Goal: Task Accomplishment & Management: Manage account settings

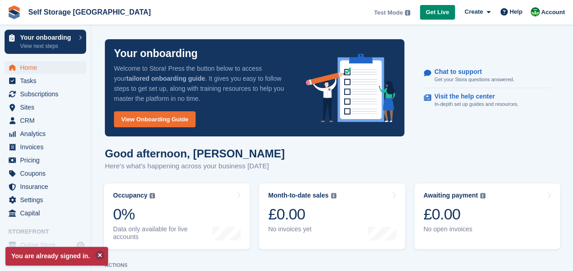
click at [95, 252] on button at bounding box center [99, 254] width 9 height 9
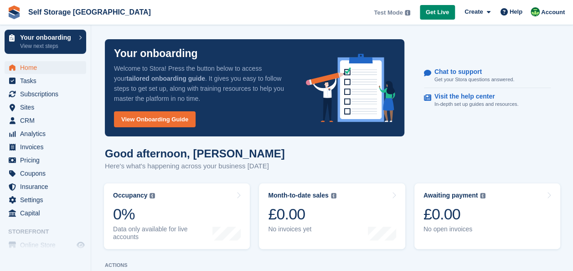
click at [305, 160] on div "Good afternoon, [PERSON_NAME] Here's what's happening across your business [DAT…" at bounding box center [332, 164] width 455 height 35
click at [24, 109] on span "Sites" at bounding box center [47, 107] width 55 height 13
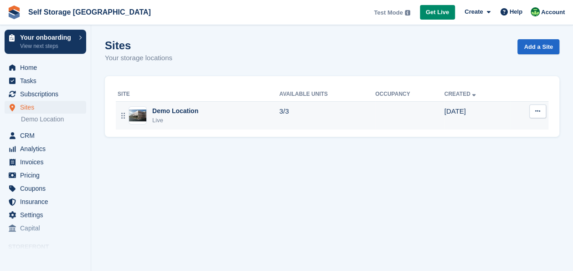
click at [539, 112] on icon at bounding box center [538, 111] width 5 height 6
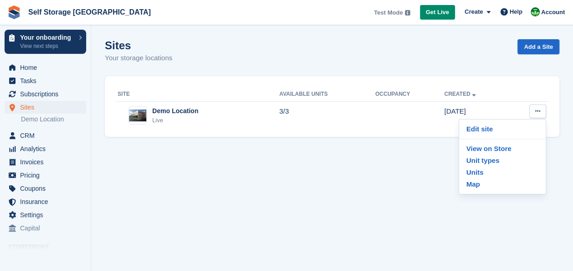
click at [364, 188] on section "Sites Your storage locations Add a Site Site Available Units Occupancy Created …" at bounding box center [332, 135] width 482 height 271
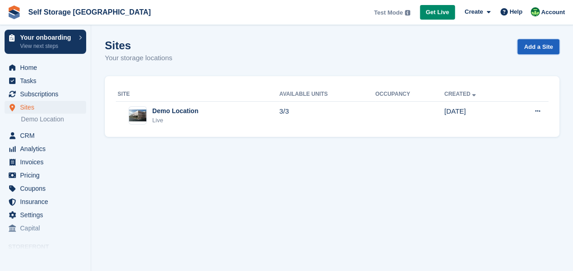
click at [543, 44] on link "Add a Site" at bounding box center [539, 46] width 42 height 15
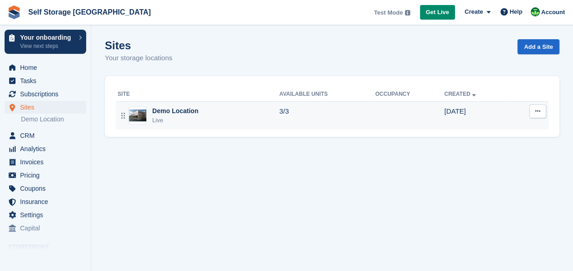
click at [537, 107] on button at bounding box center [538, 111] width 17 height 14
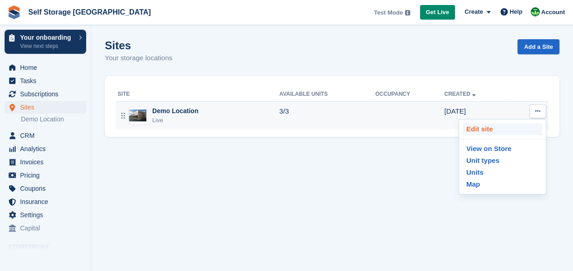
click at [475, 133] on p "Edit site" at bounding box center [502, 129] width 79 height 12
click at [123, 116] on icon at bounding box center [123, 116] width 4 height 6
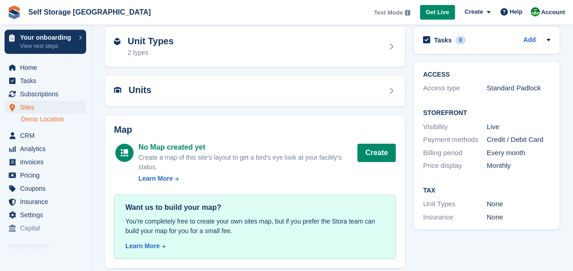
scroll to position [48, 0]
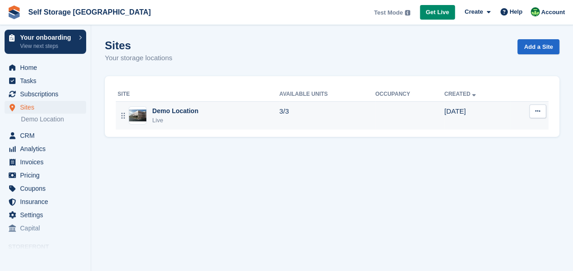
click at [541, 113] on button at bounding box center [538, 111] width 17 height 14
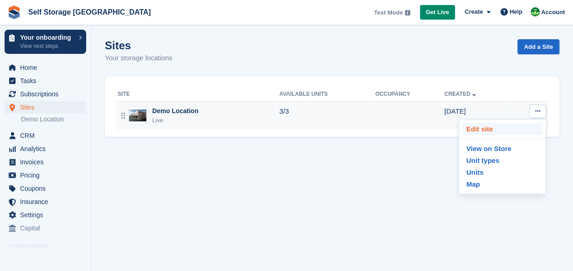
click at [484, 126] on p "Edit site" at bounding box center [502, 129] width 79 height 12
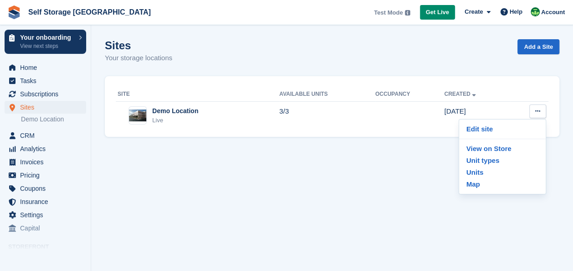
click at [534, 54] on div "Sites Your storage locations Add a Site" at bounding box center [332, 56] width 455 height 35
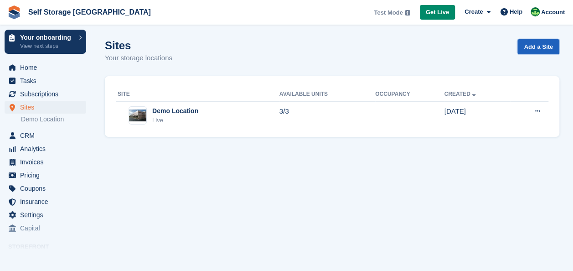
click at [534, 53] on link "Add a Site" at bounding box center [539, 46] width 42 height 15
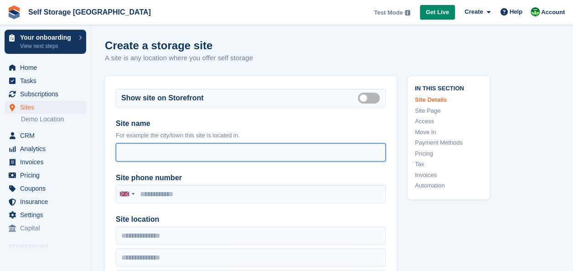
click at [224, 154] on input "Site access hours" at bounding box center [251, 152] width 270 height 18
type input "**********"
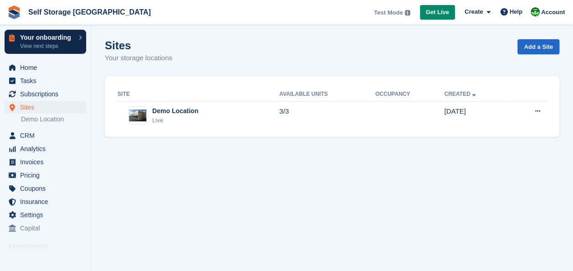
click at [81, 50] on link "Your onboarding View next steps" at bounding box center [46, 42] width 82 height 24
click at [260, 186] on section "Sites Your storage locations Add a Site Site Available Units Occupancy Created …" at bounding box center [332, 135] width 482 height 271
